Goal: Obtain resource: Download file/media

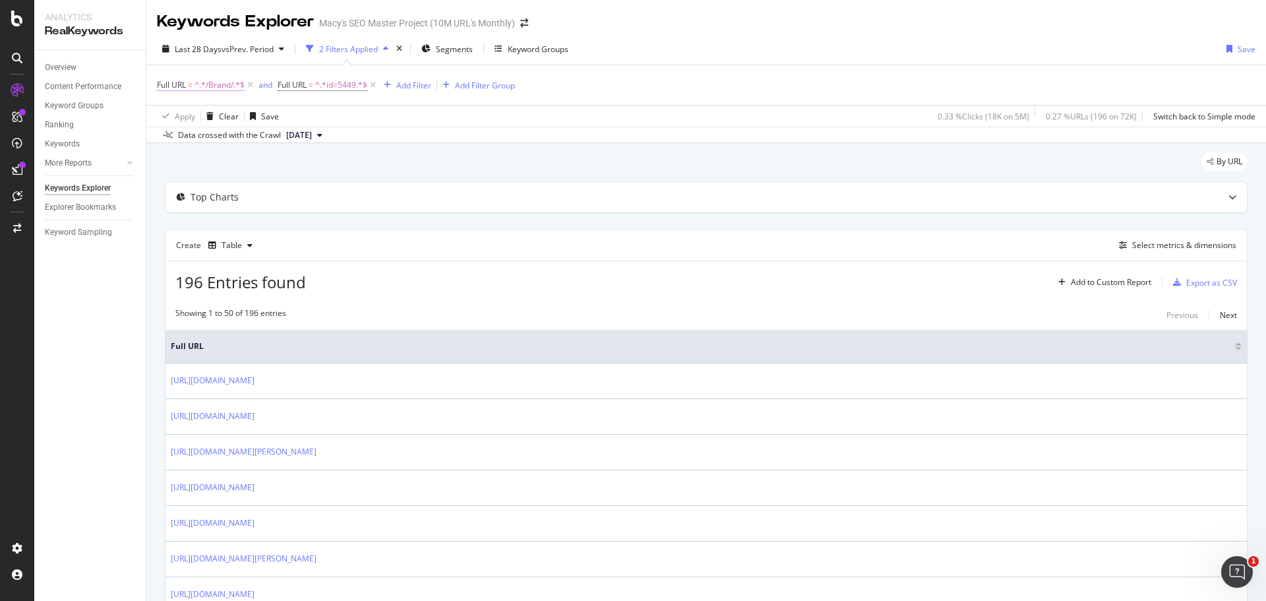
click at [220, 85] on span "^.*/Brand/.*$" at bounding box center [220, 85] width 50 height 18
click at [242, 141] on input "/Brand/" at bounding box center [231, 139] width 125 height 21
paste input "Dress_style"
type input "/Dress_style/"
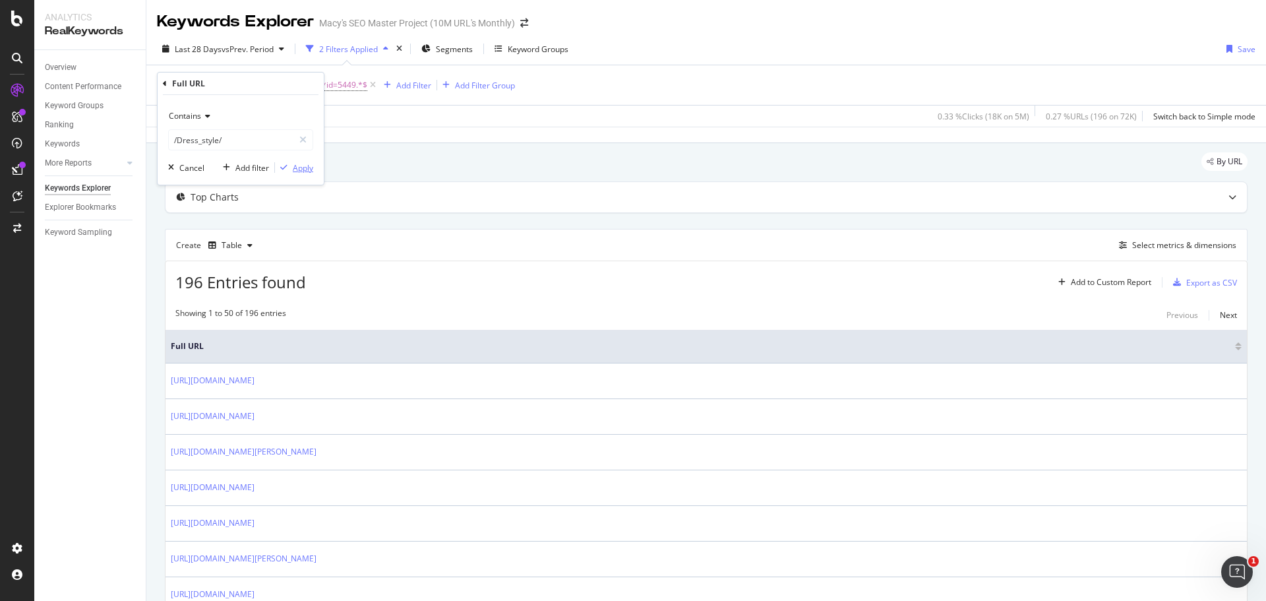
click at [293, 164] on div "Apply" at bounding box center [303, 167] width 20 height 11
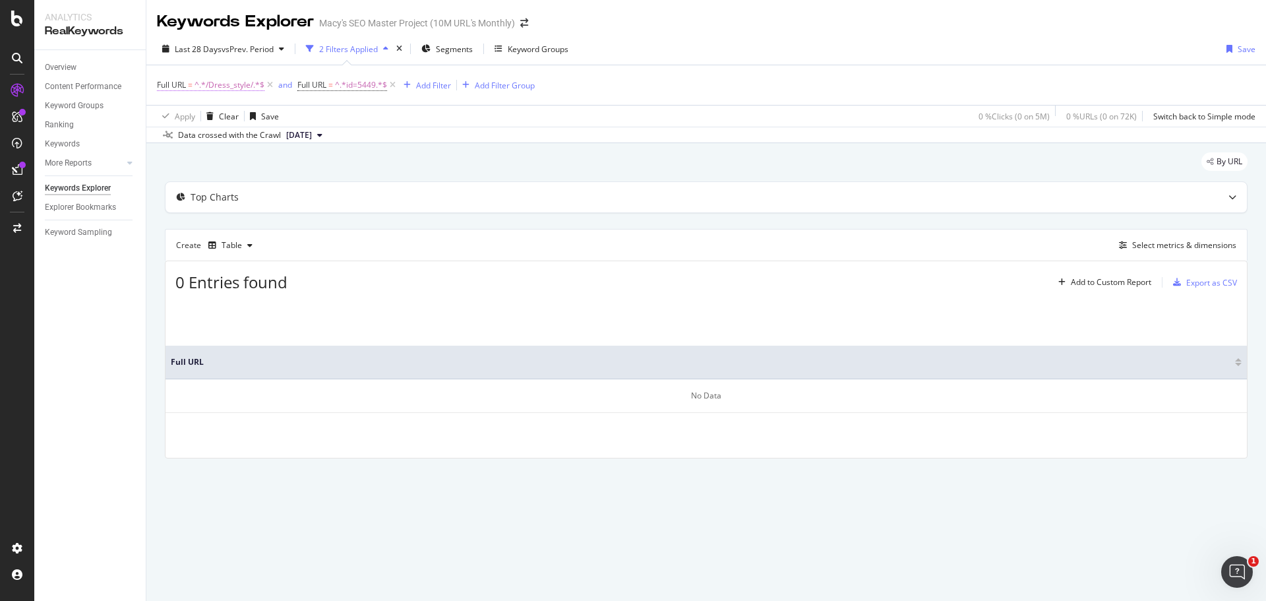
click at [245, 87] on span "^.*/Dress_style/.*$" at bounding box center [230, 85] width 70 height 18
click at [274, 147] on input "/Dress_style/" at bounding box center [231, 139] width 125 height 21
paste input "Necklin"
type input "/Neckline/"
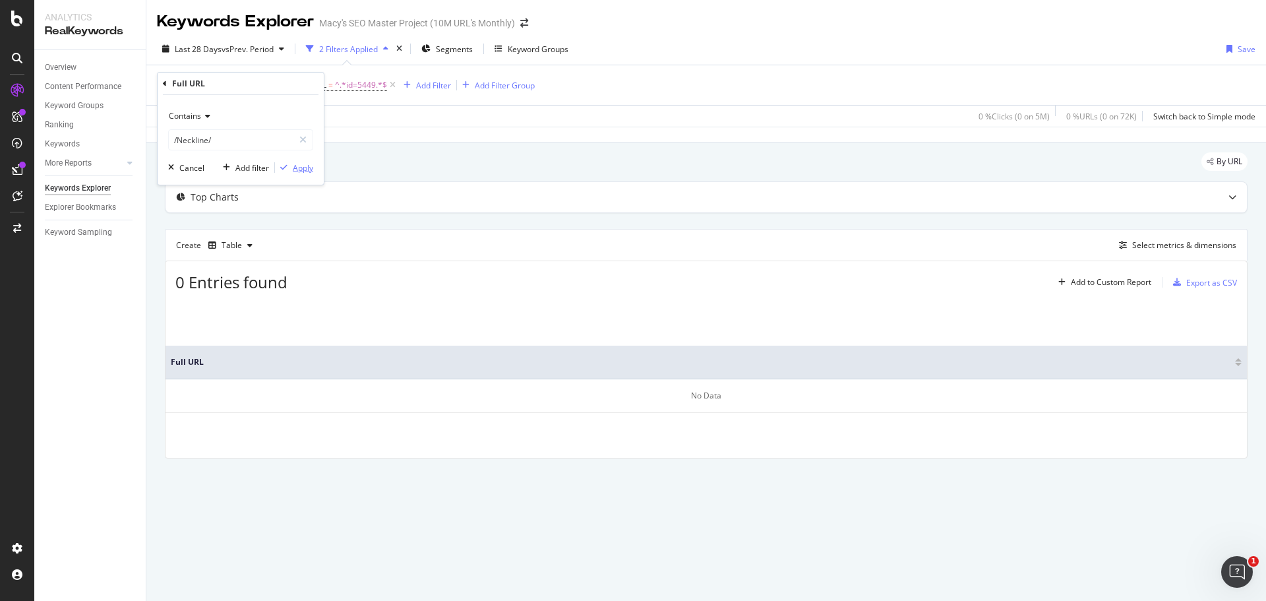
click at [303, 173] on div "Apply" at bounding box center [303, 167] width 20 height 11
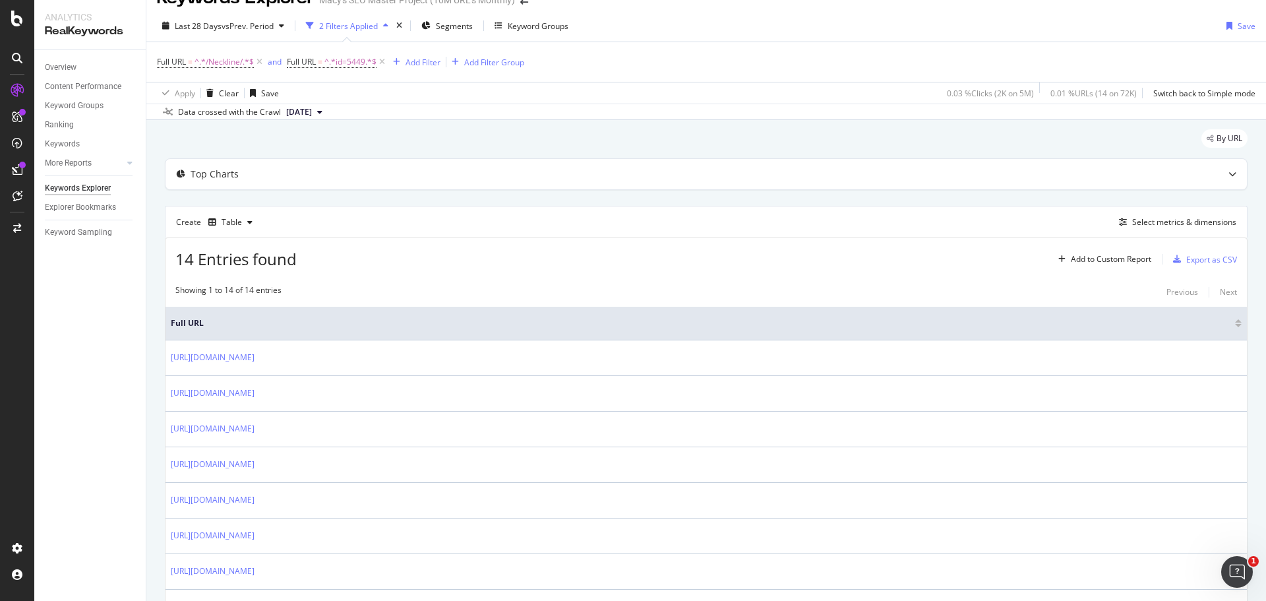
scroll to position [7, 0]
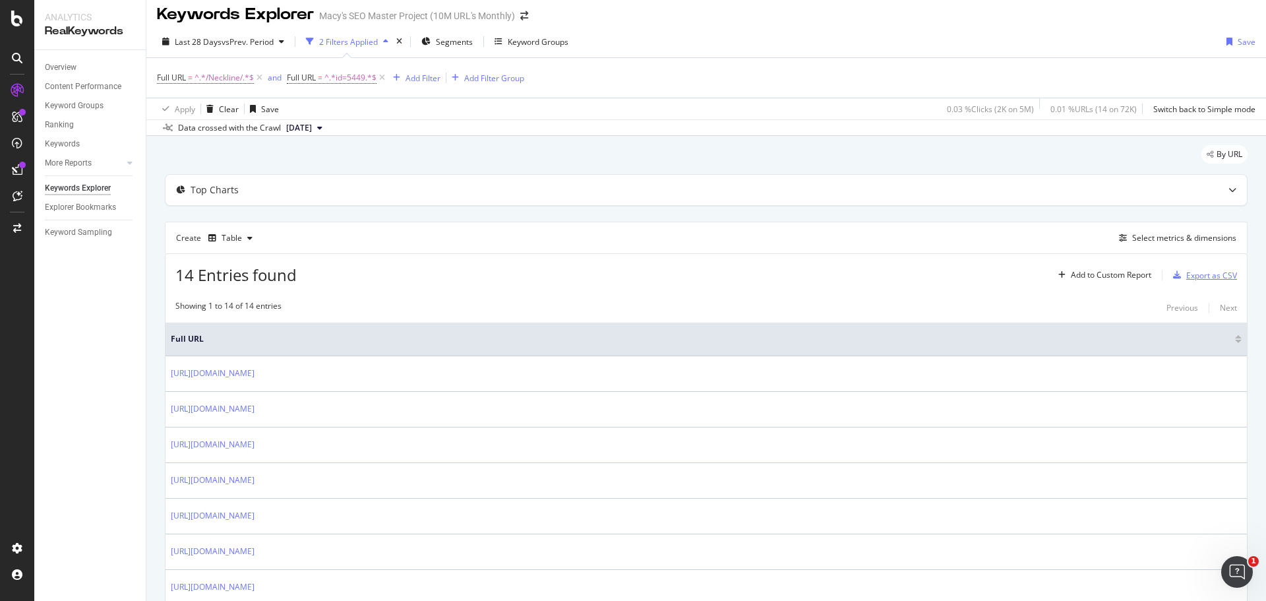
click at [1211, 273] on div "Export as CSV" at bounding box center [1211, 275] width 51 height 11
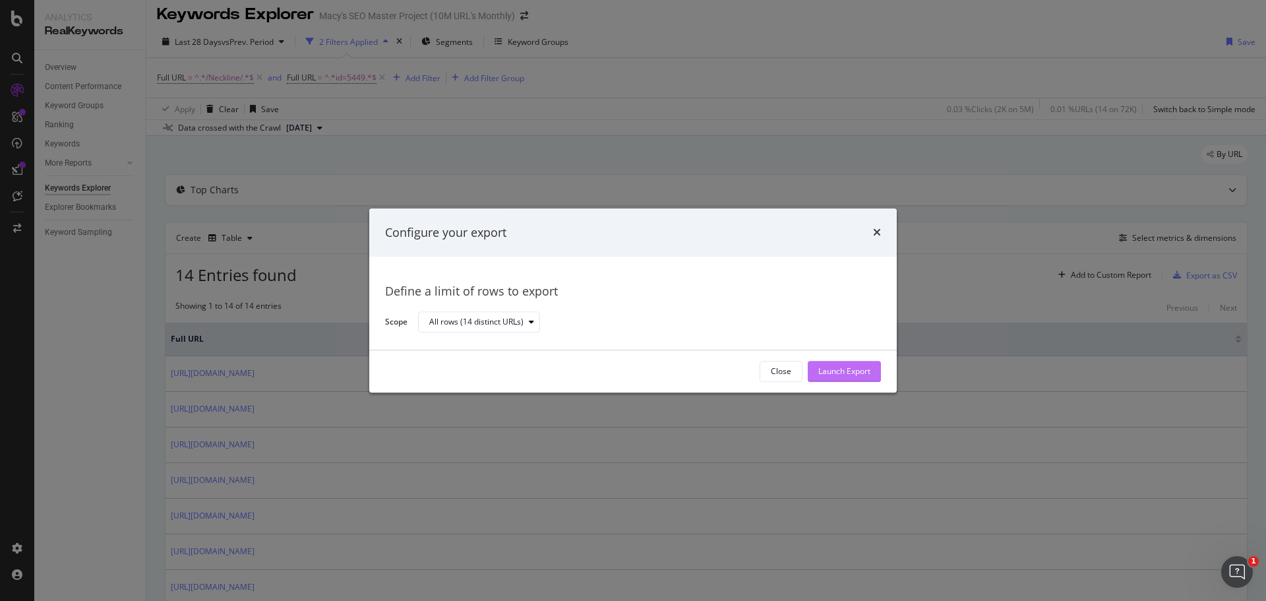
click at [851, 375] on div "Launch Export" at bounding box center [844, 371] width 52 height 11
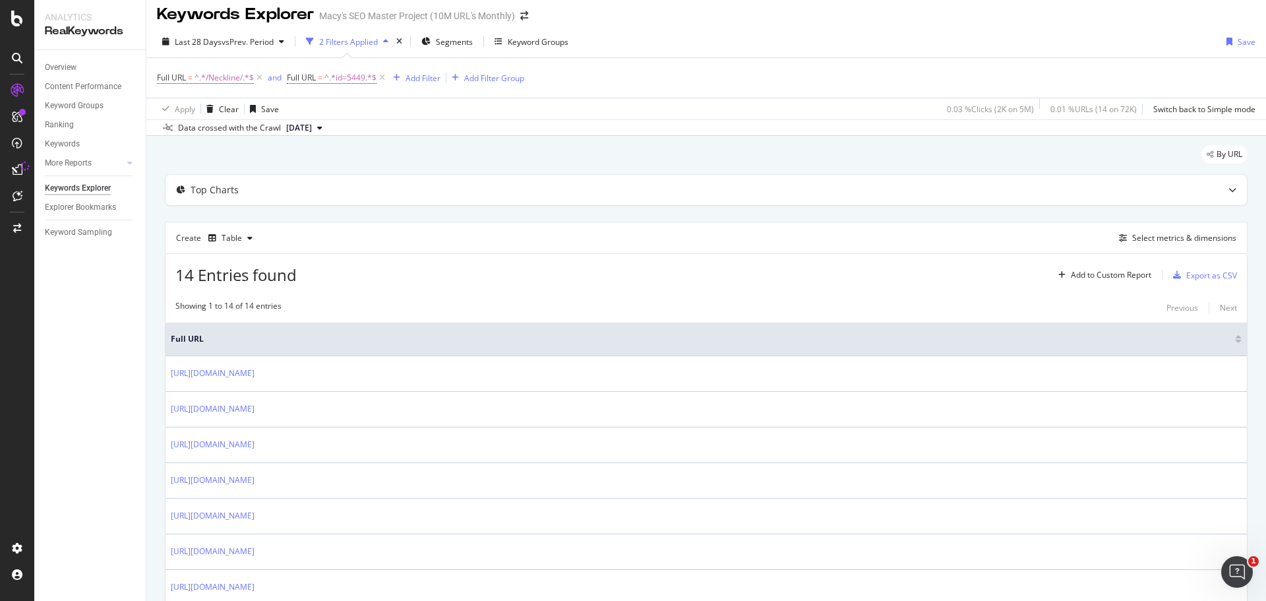
click at [789, 51] on div "Last 28 Days vs Prev. Period 2 Filters Applied Segments Keyword Groups Save" at bounding box center [706, 44] width 1120 height 26
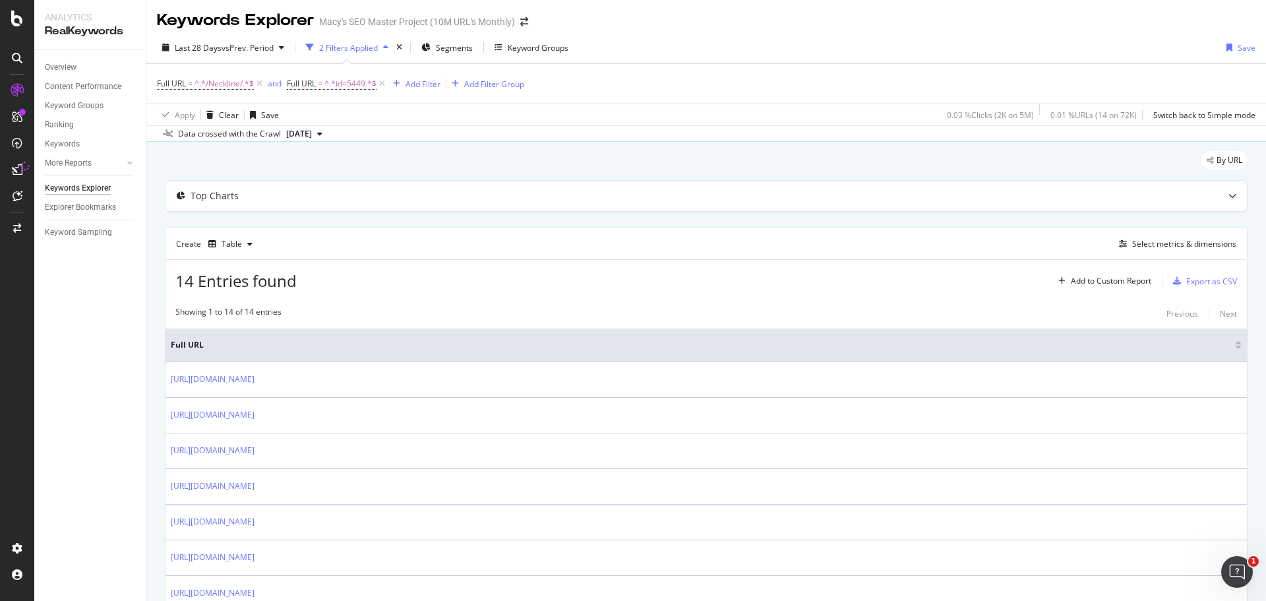
scroll to position [0, 0]
